Goal: Transaction & Acquisition: Purchase product/service

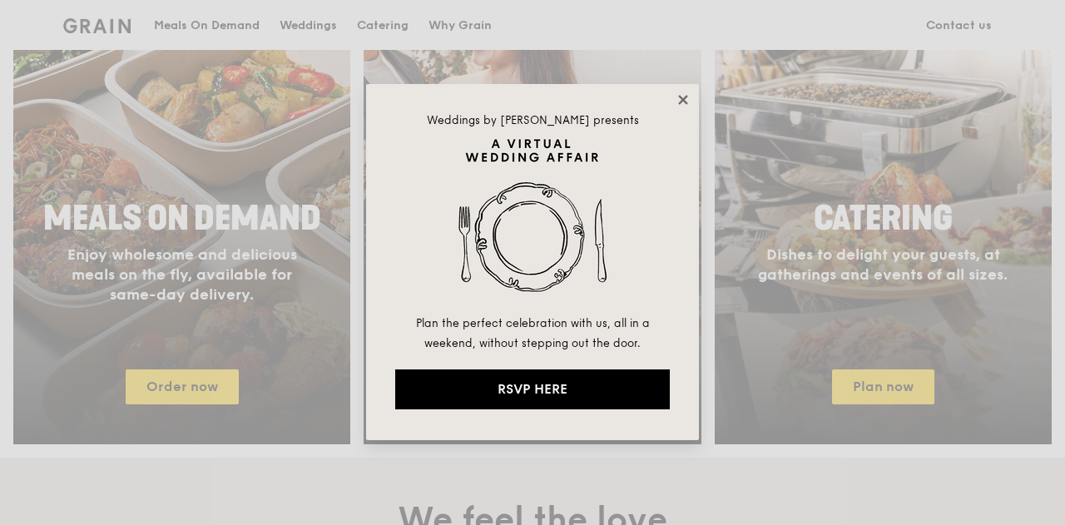
click at [686, 99] on icon at bounding box center [683, 99] width 15 height 15
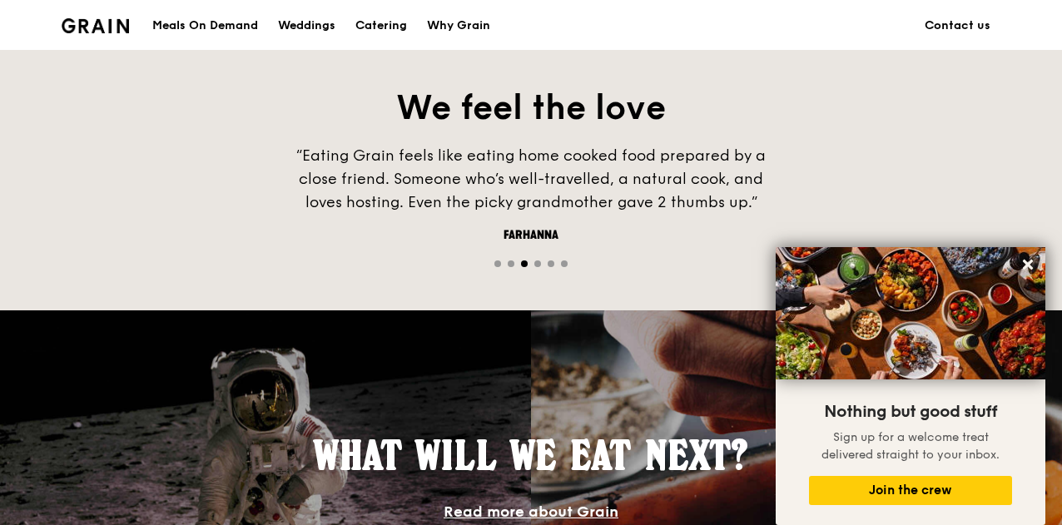
scroll to position [1331, 0]
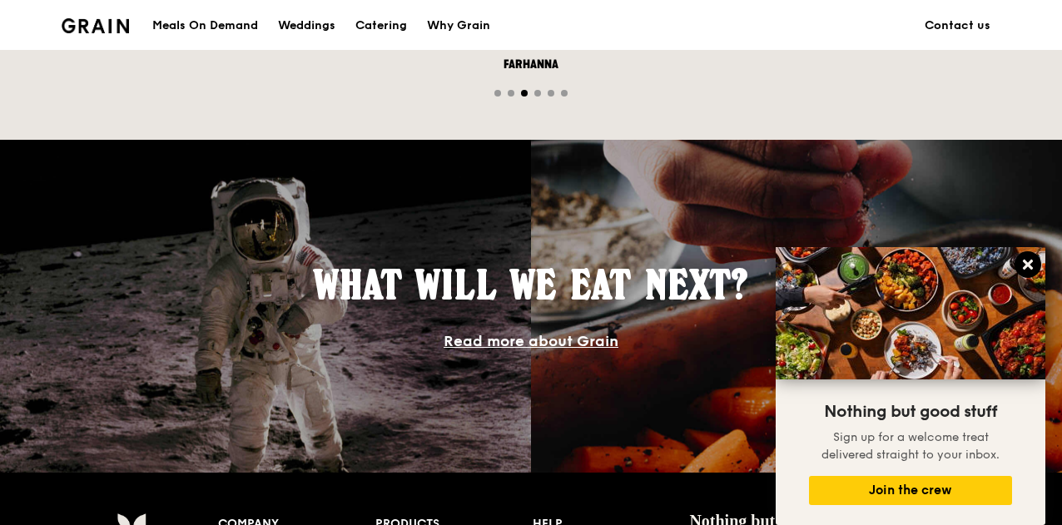
click at [1027, 261] on icon at bounding box center [1027, 264] width 15 height 15
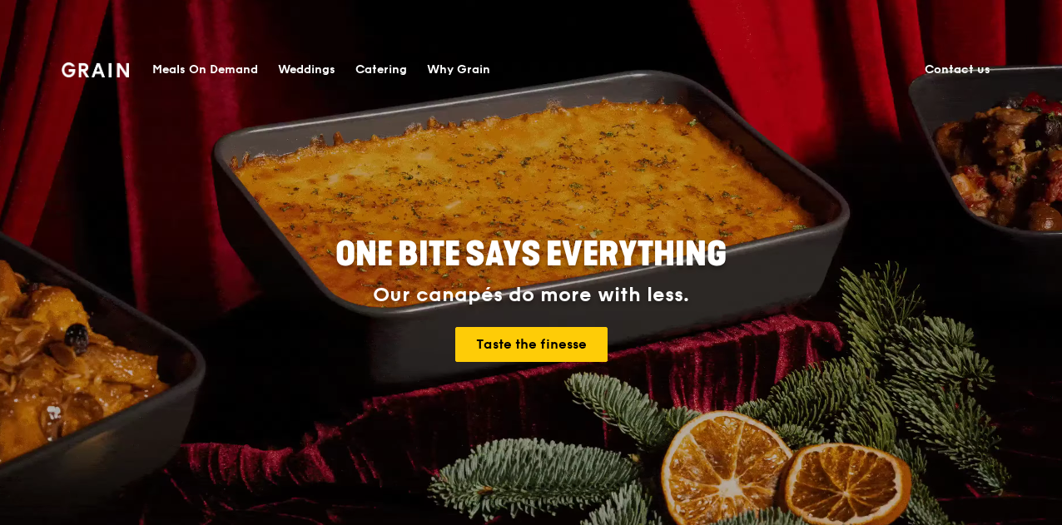
scroll to position [0, 0]
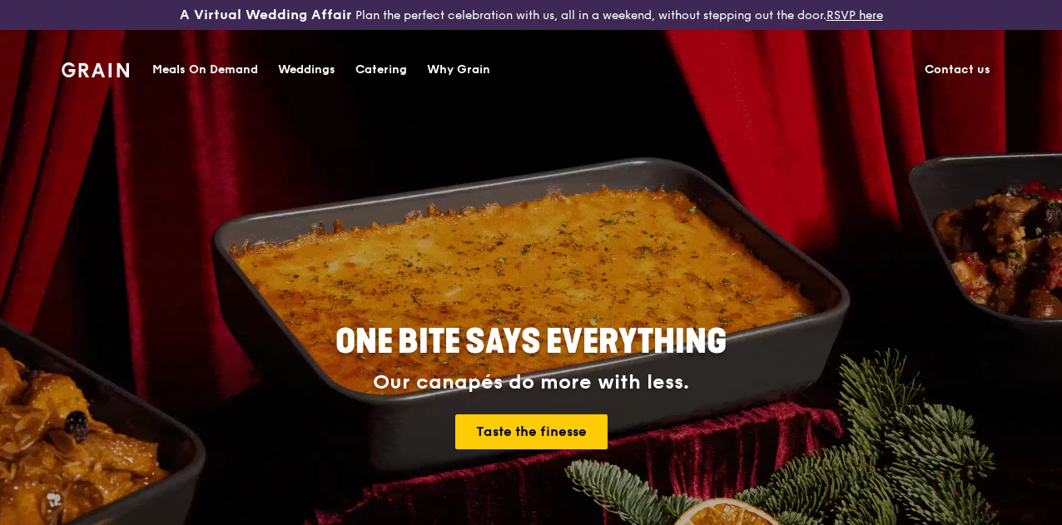
click at [196, 63] on div "Meals On Demand" at bounding box center [205, 70] width 106 height 50
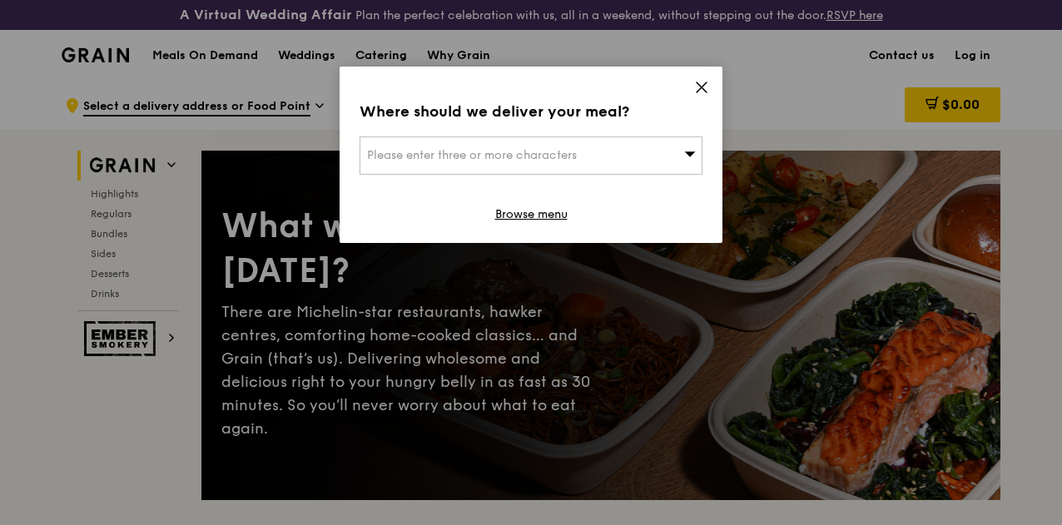
click at [699, 87] on icon at bounding box center [701, 87] width 15 height 15
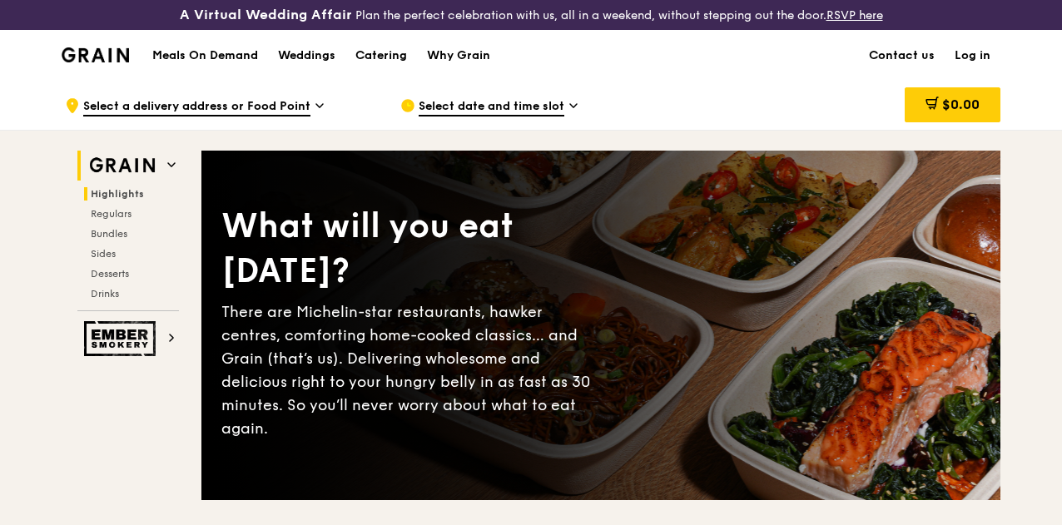
click at [123, 200] on span "Highlights" at bounding box center [117, 194] width 53 height 12
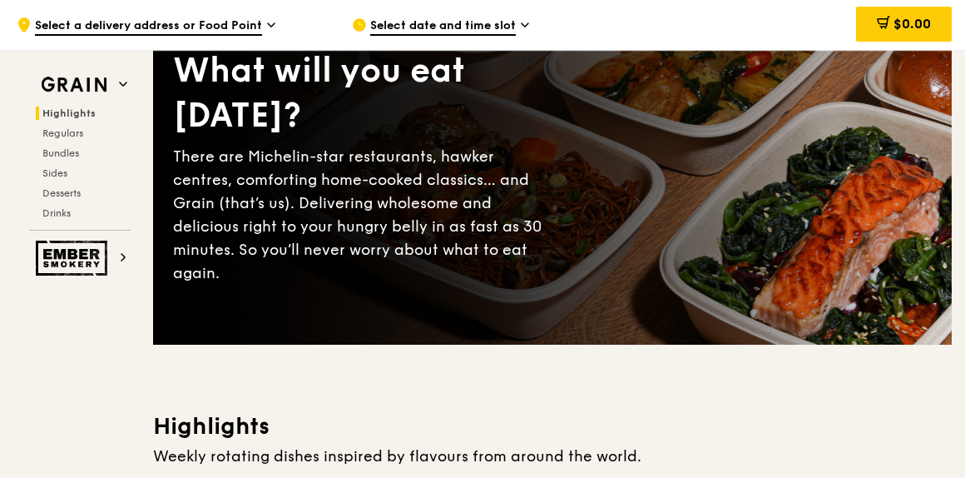
scroll to position [124, 0]
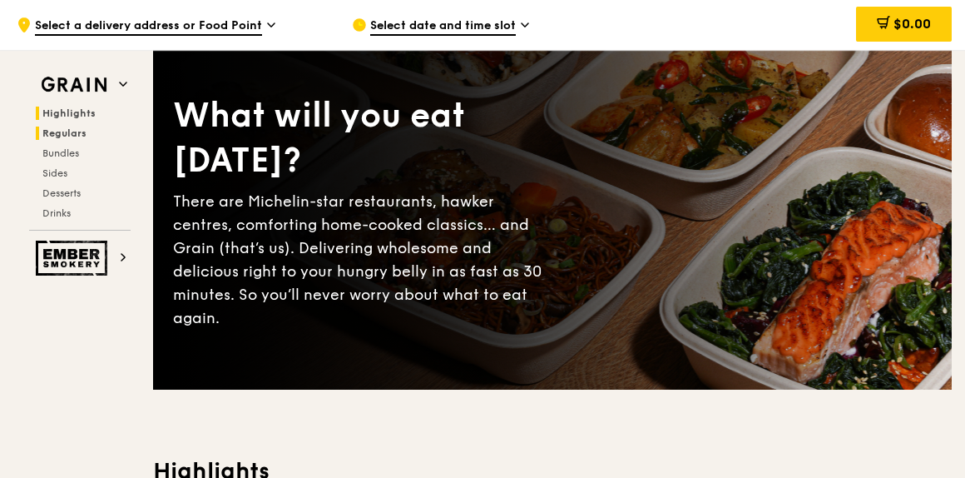
click at [87, 133] on h2 "Regulars" at bounding box center [83, 132] width 95 height 13
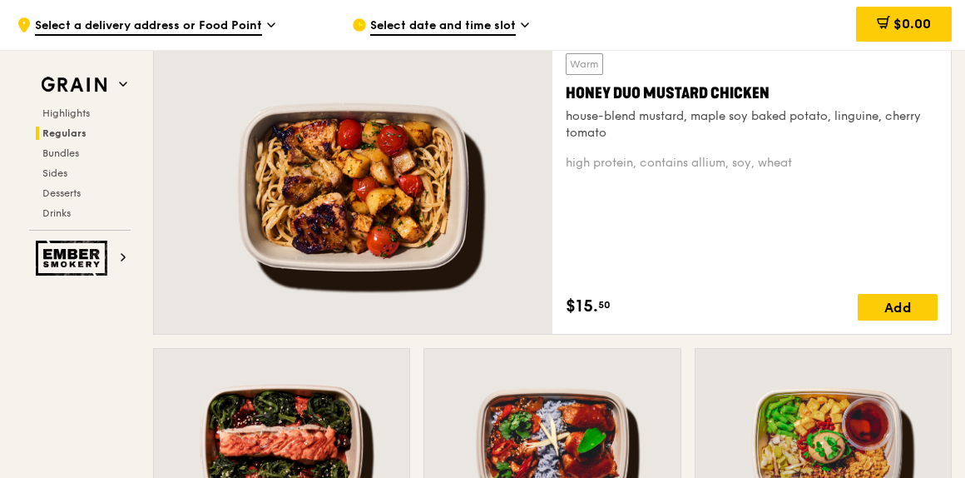
scroll to position [1228, 0]
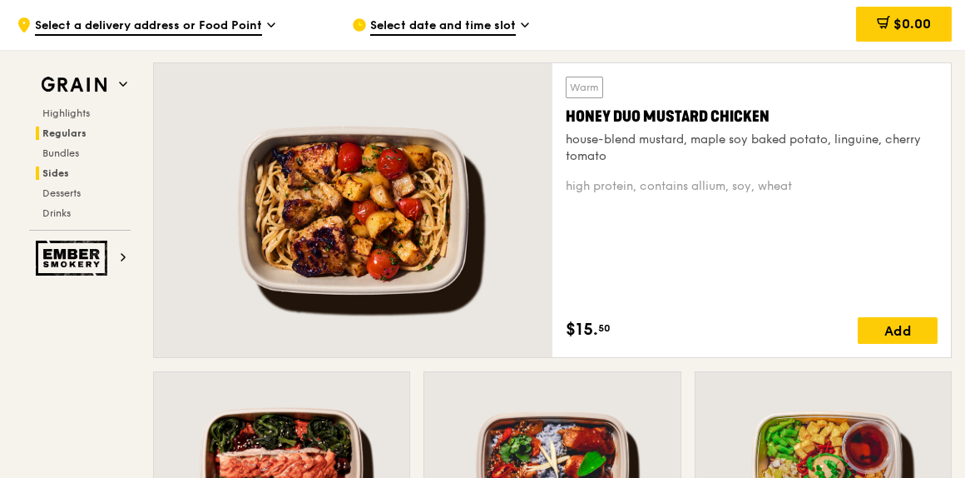
click at [65, 169] on span "Sides" at bounding box center [55, 173] width 27 height 12
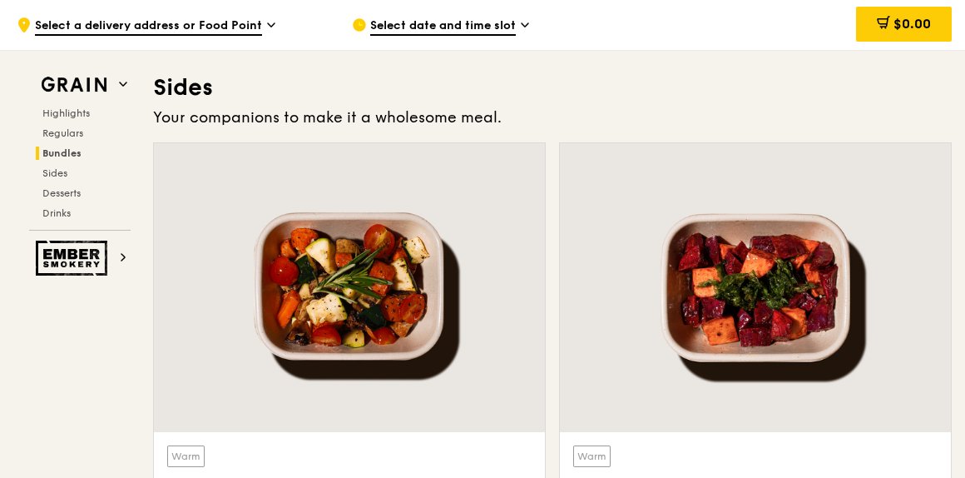
click at [60, 155] on span "Bundles" at bounding box center [61, 153] width 39 height 12
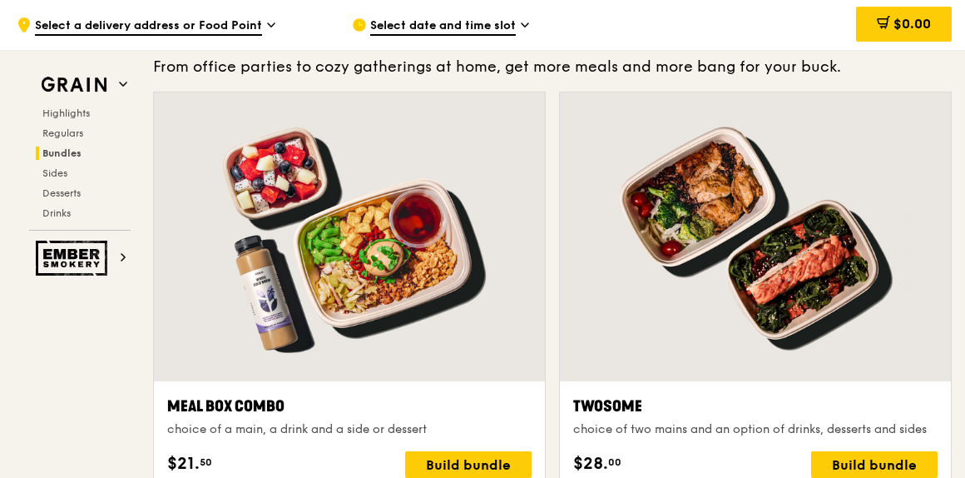
scroll to position [2452, 0]
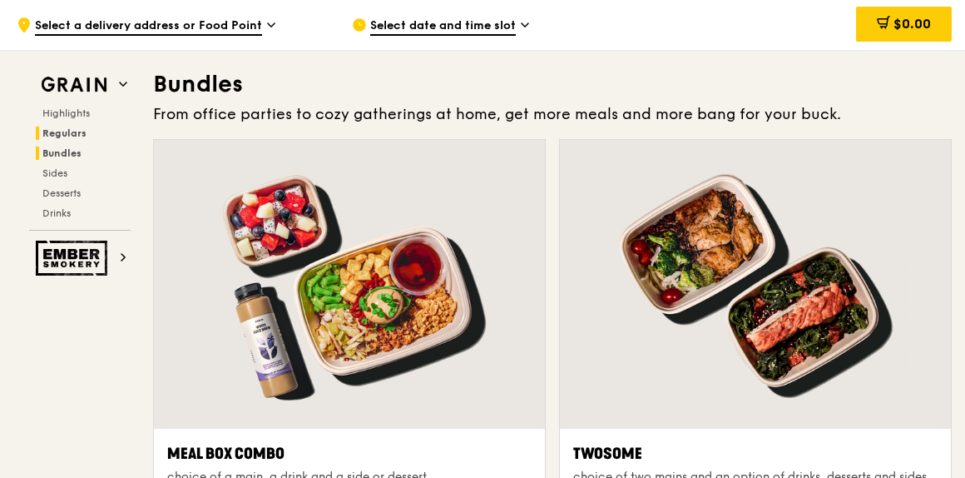
click at [59, 133] on span "Regulars" at bounding box center [64, 133] width 44 height 12
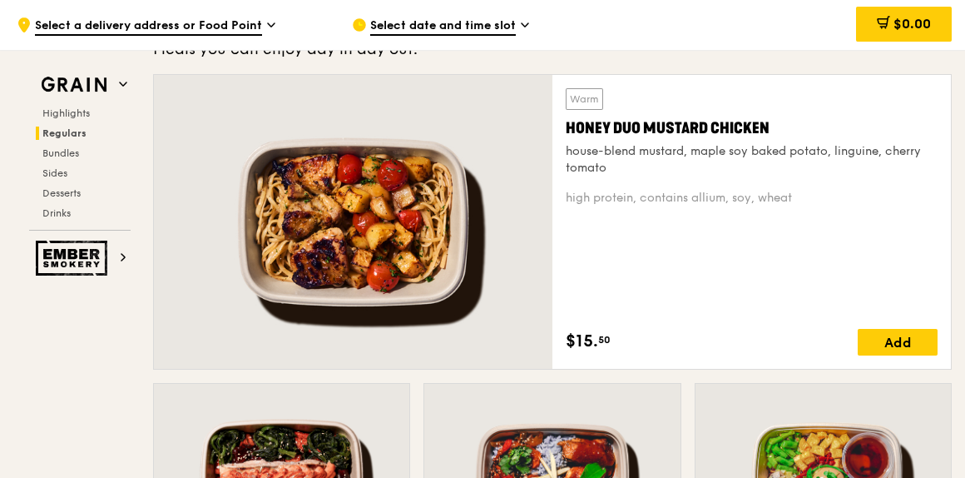
scroll to position [1153, 0]
